Goal: Transaction & Acquisition: Purchase product/service

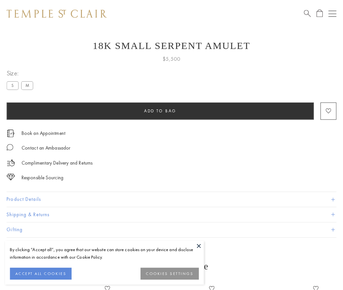
scroll to position [14, 0]
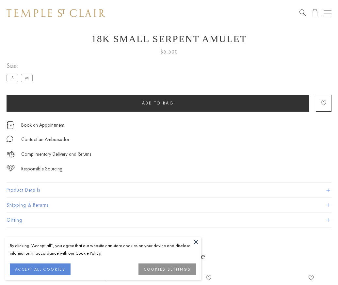
click at [158, 103] on span "Add to bag" at bounding box center [158, 103] width 32 height 6
